Goal: Task Accomplishment & Management: Manage account settings

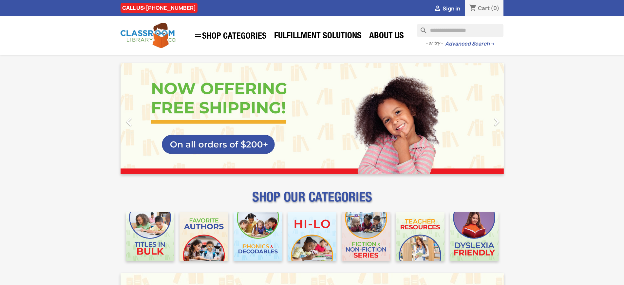
click at [454, 8] on span "Sign in" at bounding box center [451, 8] width 18 height 7
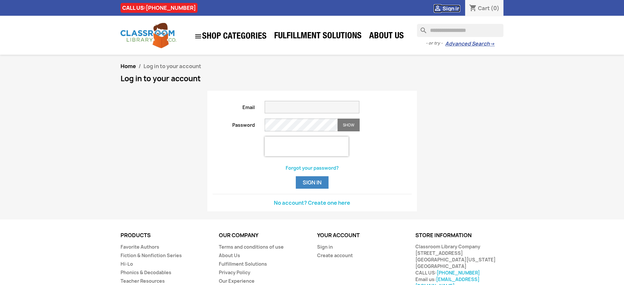
click at [454, 8] on span "Sign in" at bounding box center [451, 8] width 18 height 7
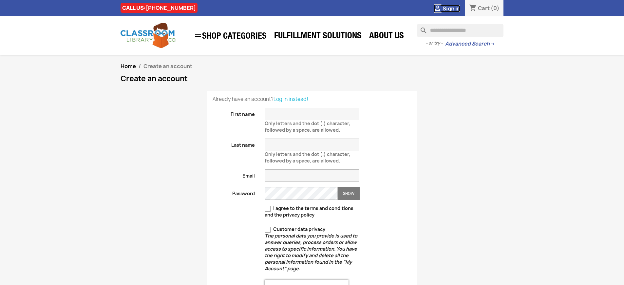
click at [454, 8] on span "Sign in" at bounding box center [451, 8] width 18 height 7
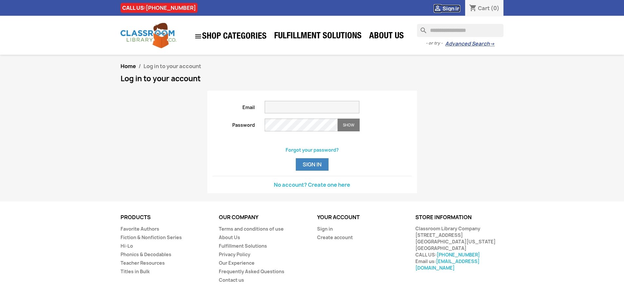
click at [454, 8] on span "Sign in" at bounding box center [451, 8] width 18 height 7
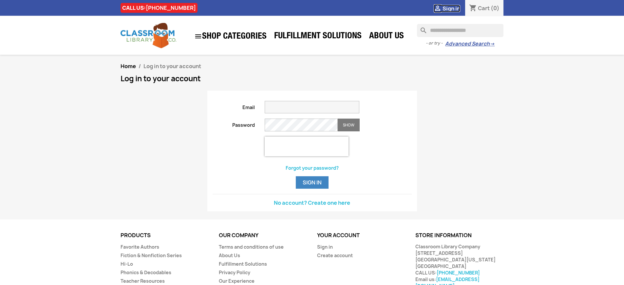
click at [454, 8] on span "Sign in" at bounding box center [451, 8] width 18 height 7
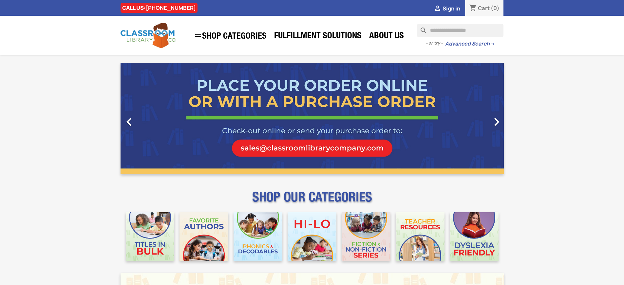
click at [454, 8] on span "Sign in" at bounding box center [451, 8] width 18 height 7
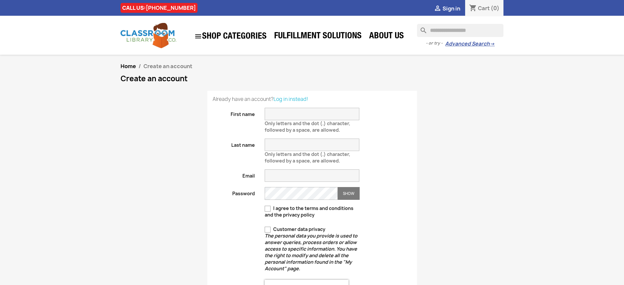
click at [454, 8] on span "Sign in" at bounding box center [451, 8] width 18 height 7
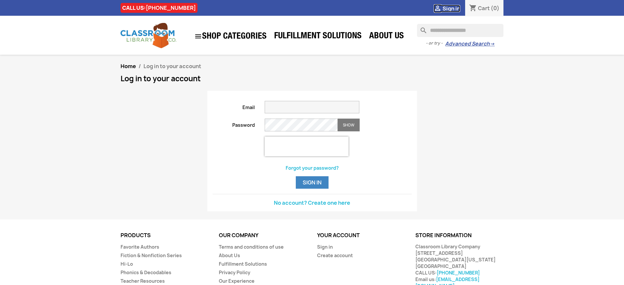
click at [454, 8] on span "Sign in" at bounding box center [451, 8] width 18 height 7
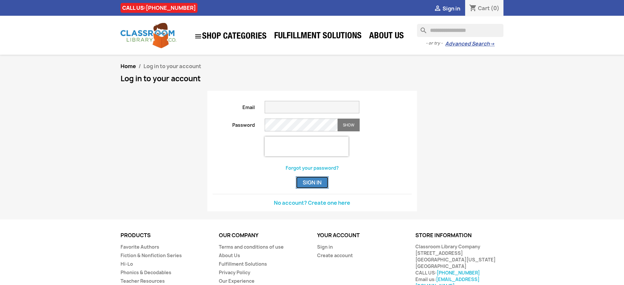
click at [312, 189] on button "Sign in" at bounding box center [312, 182] width 33 height 12
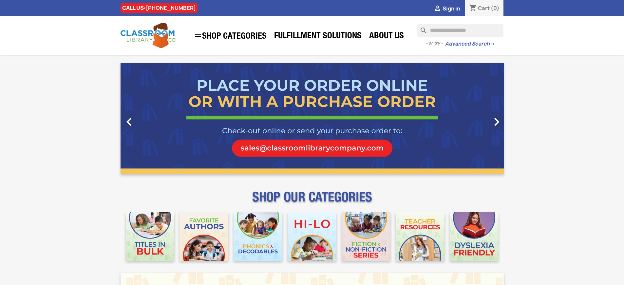
scroll to position [852, 0]
